Goal: Use online tool/utility: Utilize a website feature to perform a specific function

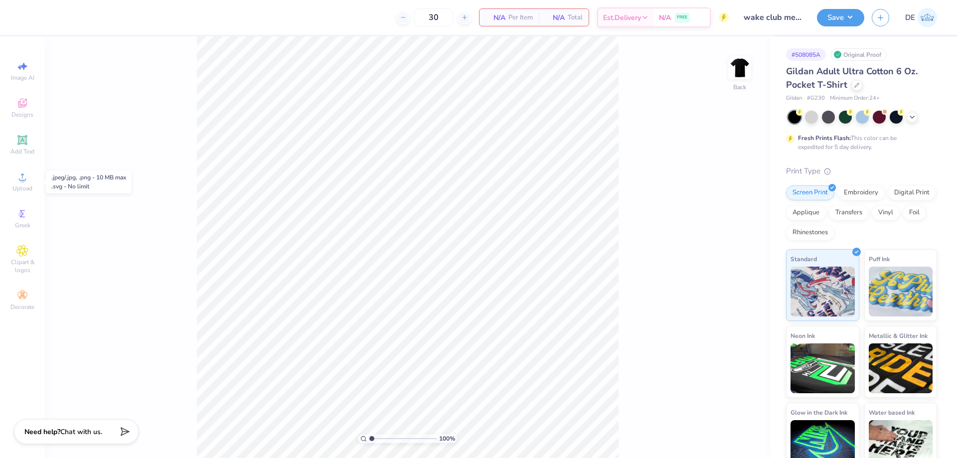
click at [15, 180] on div "Upload" at bounding box center [22, 181] width 35 height 29
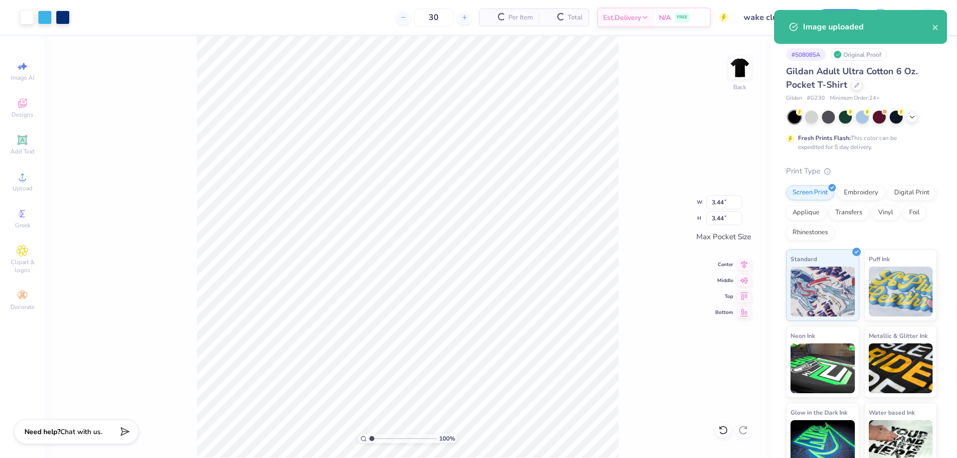
click at [632, 305] on div "100 % Back W 3.44 3.44 " H 3.44 3.44 " Max Pocket Size Center Middle Top Bottom" at bounding box center [407, 247] width 725 height 422
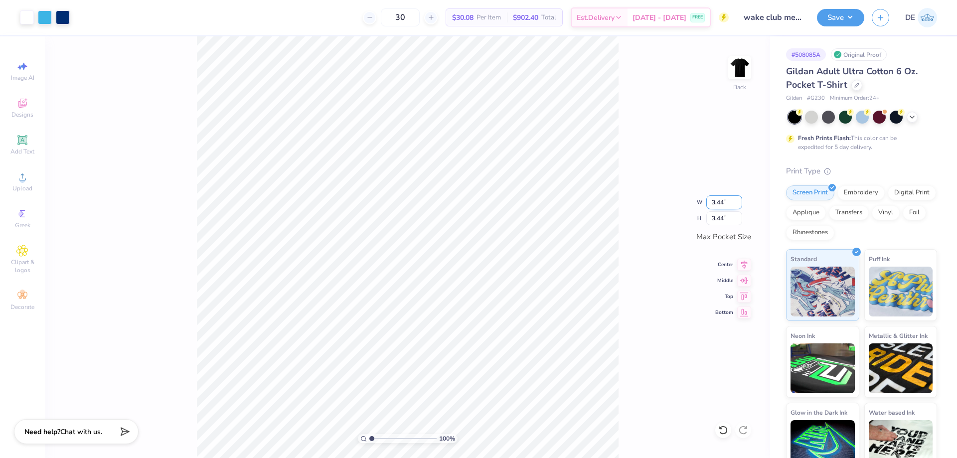
click at [718, 199] on input "3.44" at bounding box center [724, 202] width 36 height 14
type input "3.50"
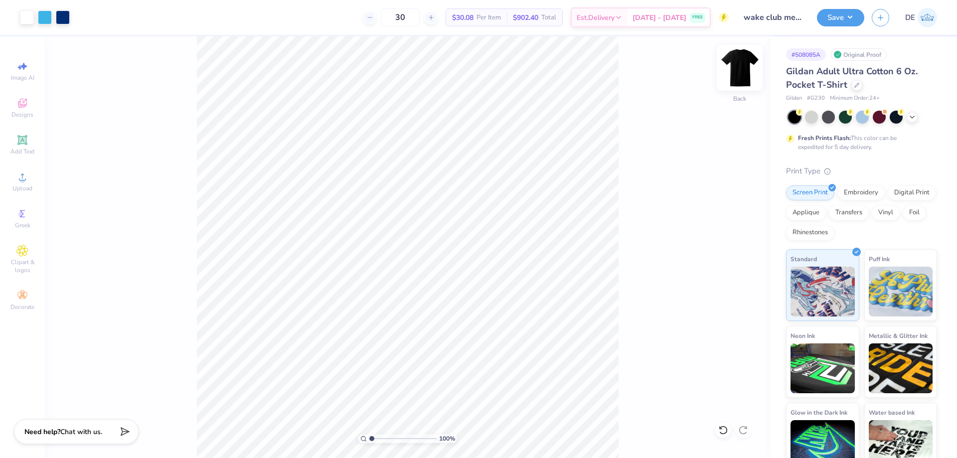
click at [748, 75] on img at bounding box center [740, 68] width 40 height 40
click at [18, 184] on div "Upload" at bounding box center [22, 181] width 35 height 29
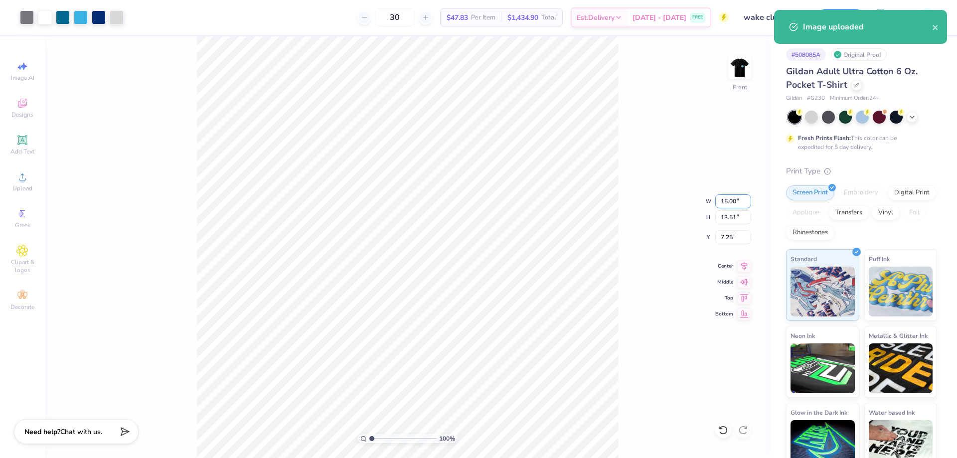
click at [728, 197] on input "15.00" at bounding box center [733, 201] width 36 height 14
type input "12.00"
type input "10.81"
click at [726, 232] on input "8.60" at bounding box center [733, 237] width 36 height 14
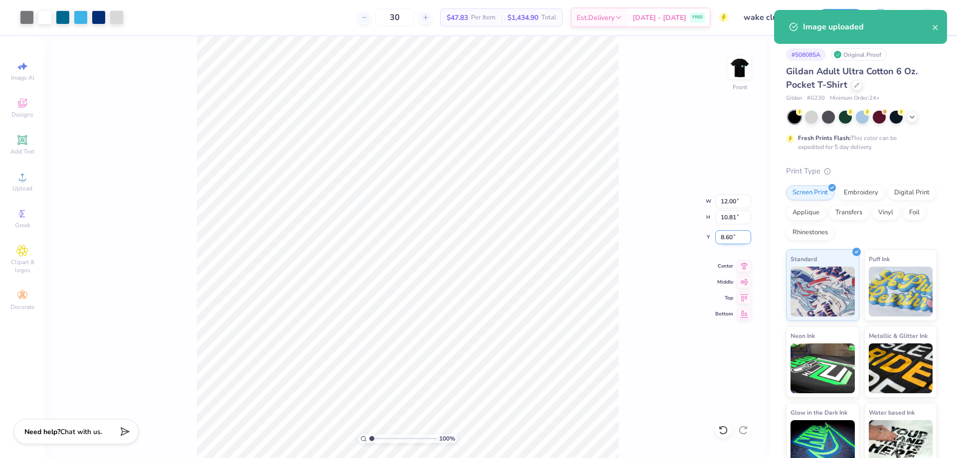
click at [726, 232] on input "8.60" at bounding box center [733, 237] width 36 height 14
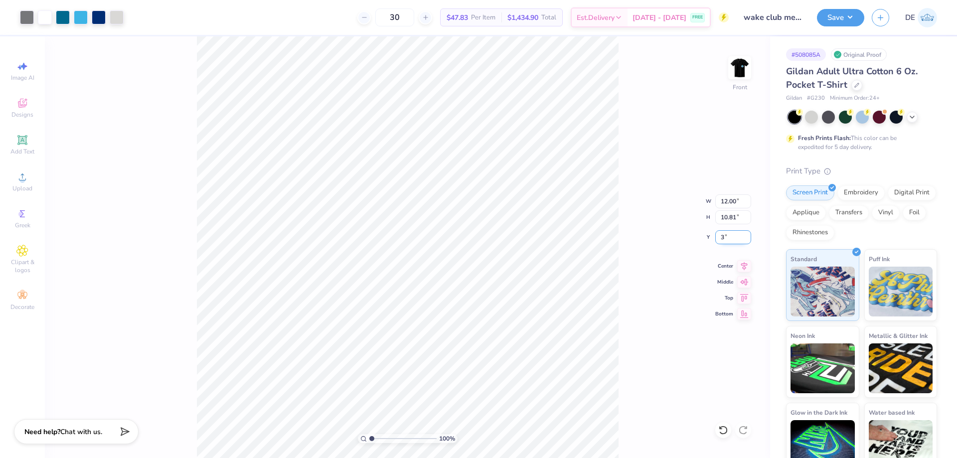
type input "3.00"
click at [632, 244] on div "100 % Front W 12.00 12.00 " H 10.81 10.81 " Y 3.00 3.00 " Center Middle Top Bot…" at bounding box center [407, 247] width 725 height 422
click at [731, 76] on img at bounding box center [740, 68] width 40 height 40
click at [739, 76] on img at bounding box center [740, 68] width 40 height 40
click at [831, 24] on button "Save" at bounding box center [840, 15] width 47 height 17
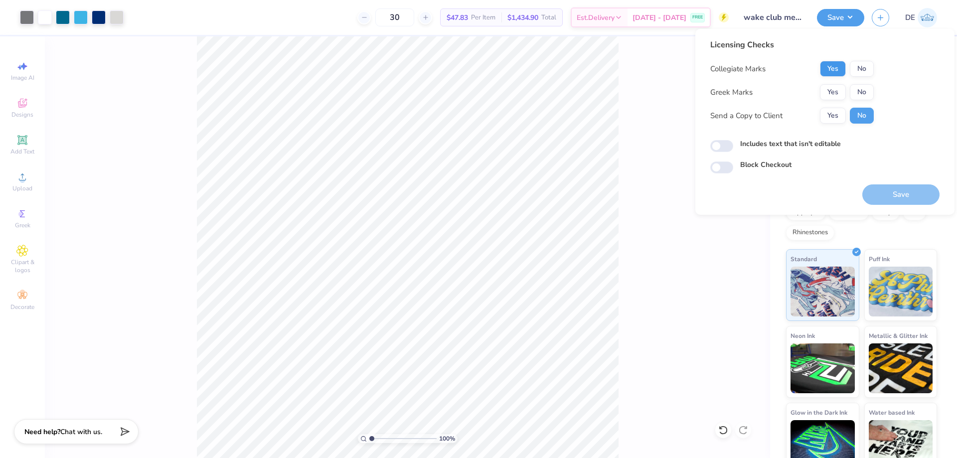
drag, startPoint x: 846, startPoint y: 90, endPoint x: 830, endPoint y: 69, distance: 26.3
click at [845, 90] on div "Yes No" at bounding box center [847, 92] width 54 height 16
drag, startPoint x: 829, startPoint y: 69, endPoint x: 844, endPoint y: 81, distance: 19.5
click at [830, 69] on button "Yes" at bounding box center [833, 69] width 26 height 16
click at [860, 91] on button "No" at bounding box center [862, 92] width 24 height 16
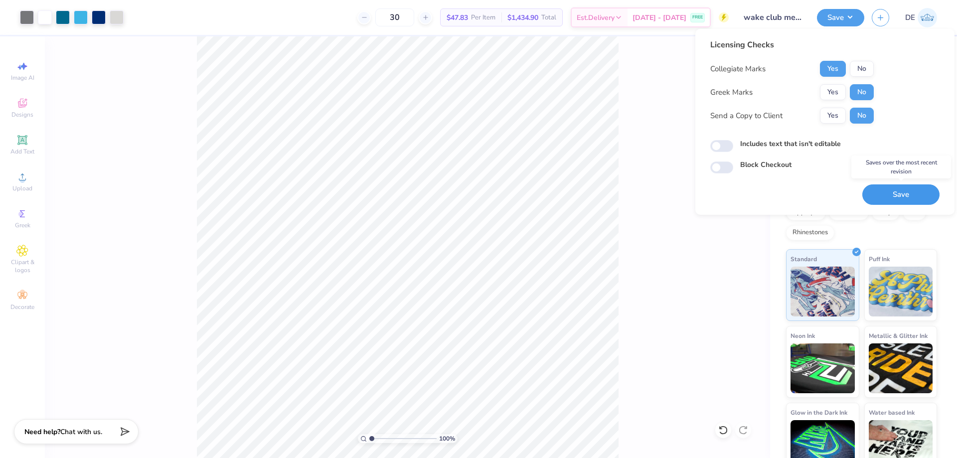
click at [902, 189] on button "Save" at bounding box center [900, 194] width 77 height 20
